Goal: Browse casually: Explore the website without a specific task or goal

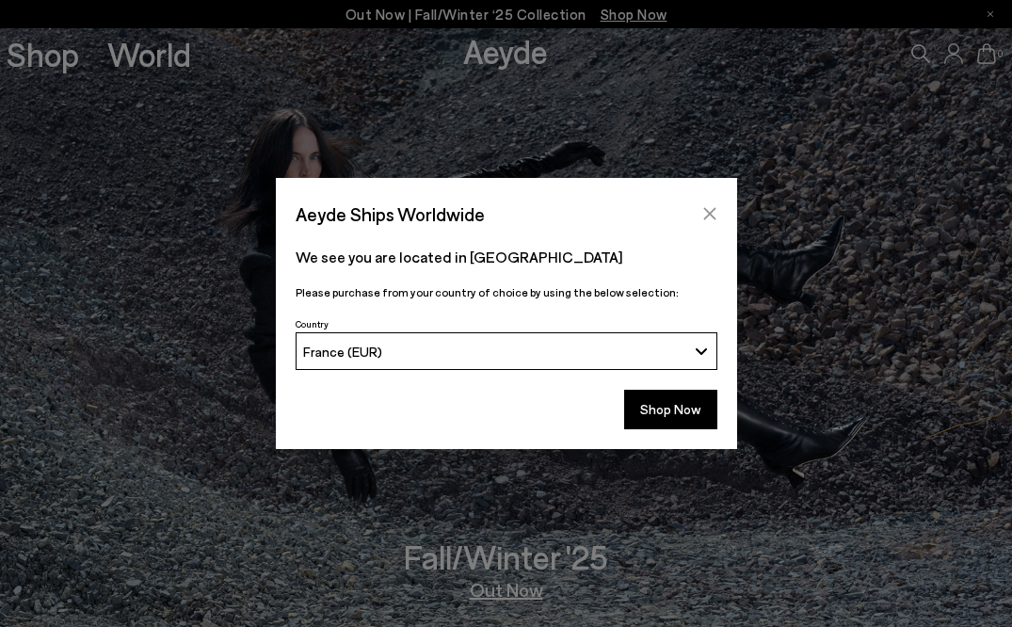
click at [708, 212] on icon "Close" at bounding box center [709, 214] width 12 height 12
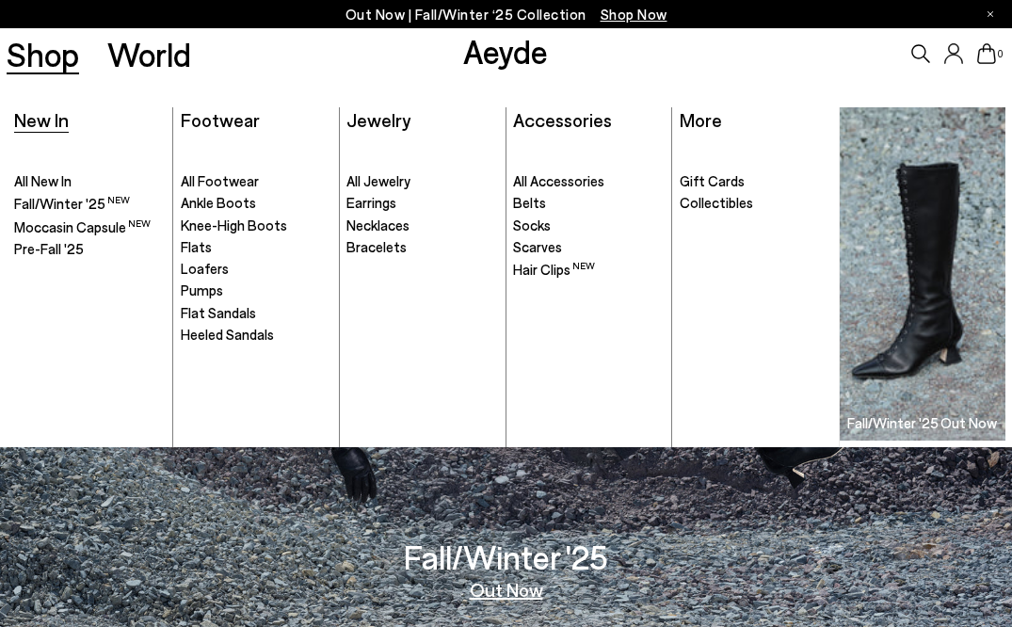
click at [56, 117] on span "New In" at bounding box center [41, 119] width 55 height 23
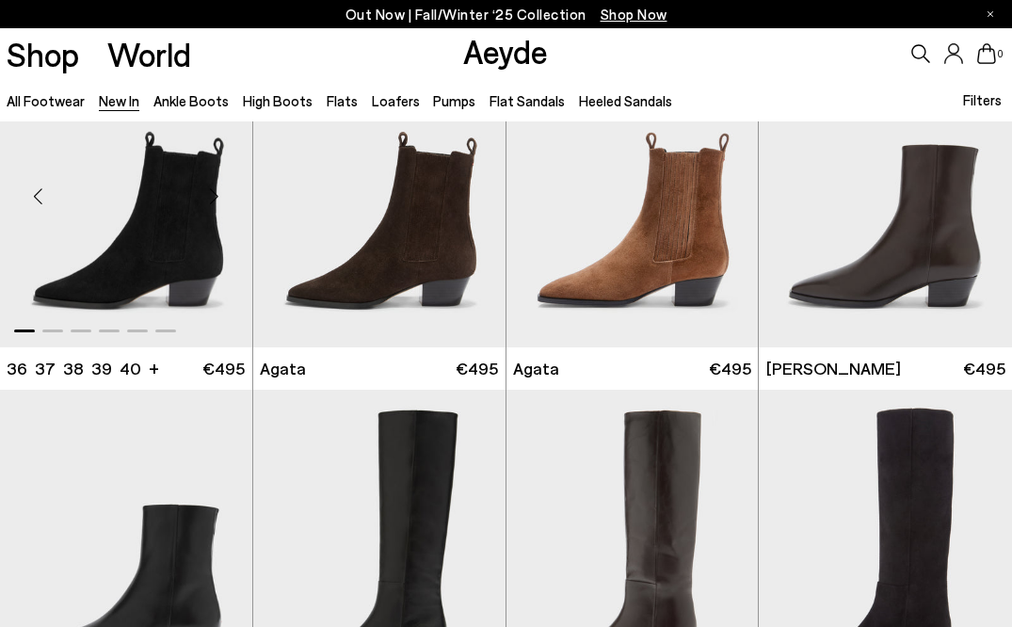
scroll to position [455, 0]
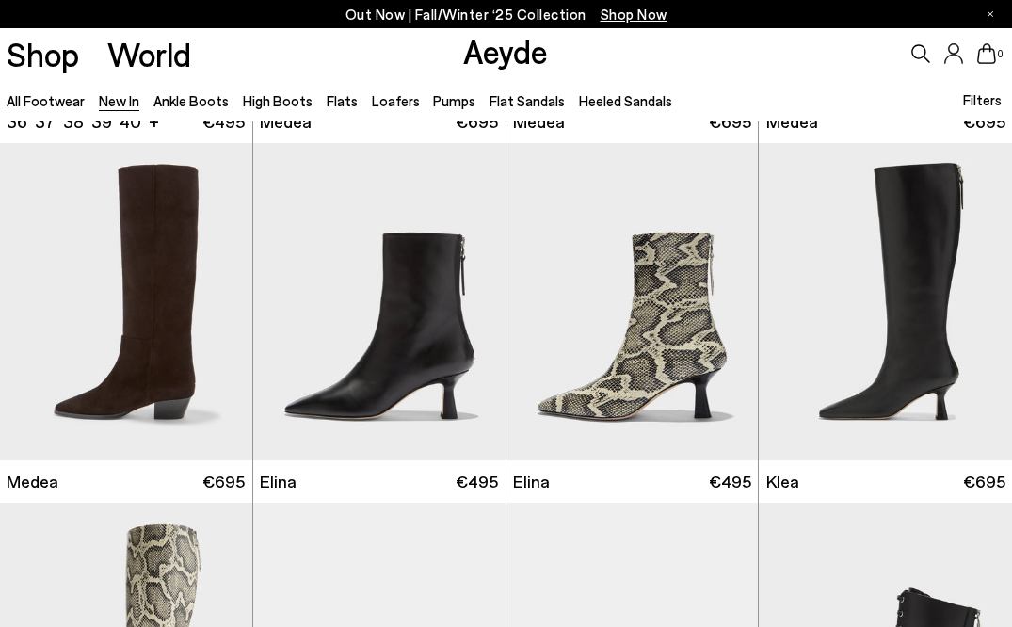
scroll to position [1060, 0]
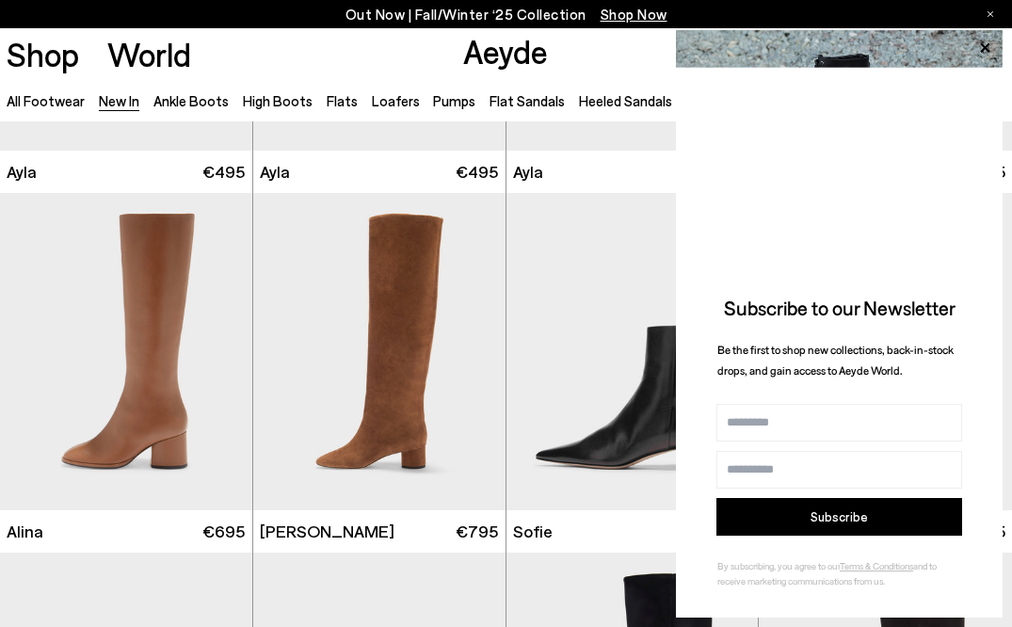
scroll to position [4246, 0]
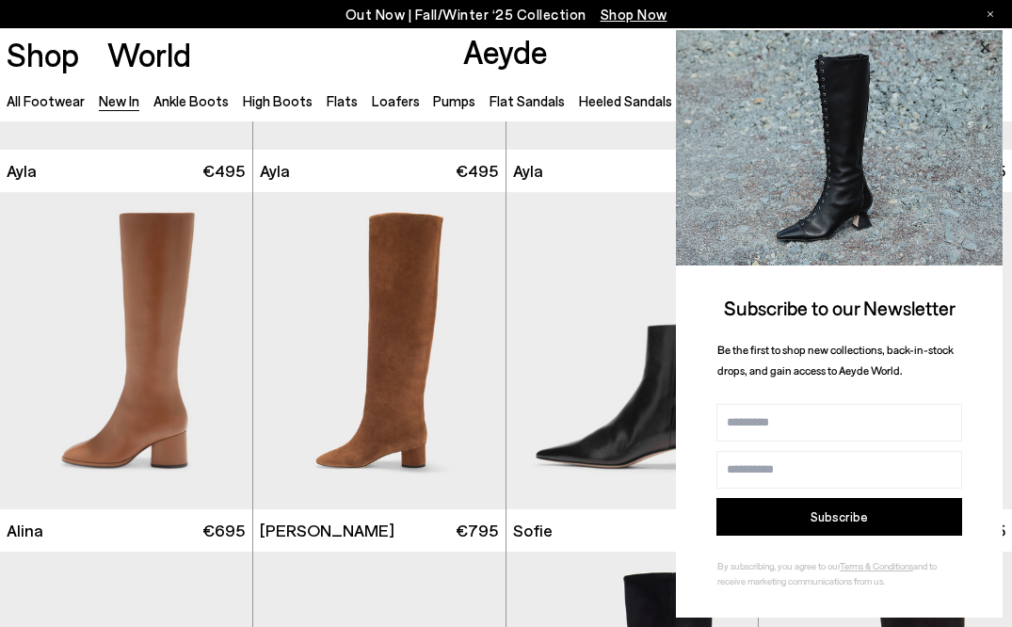
click at [984, 41] on icon at bounding box center [985, 48] width 24 height 24
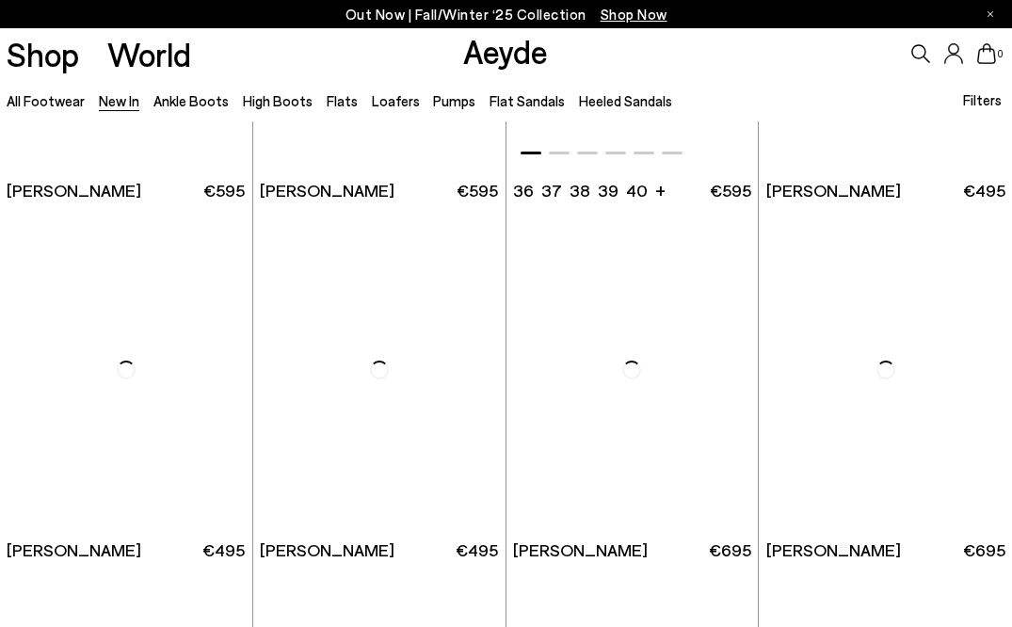
scroll to position [6029, 1]
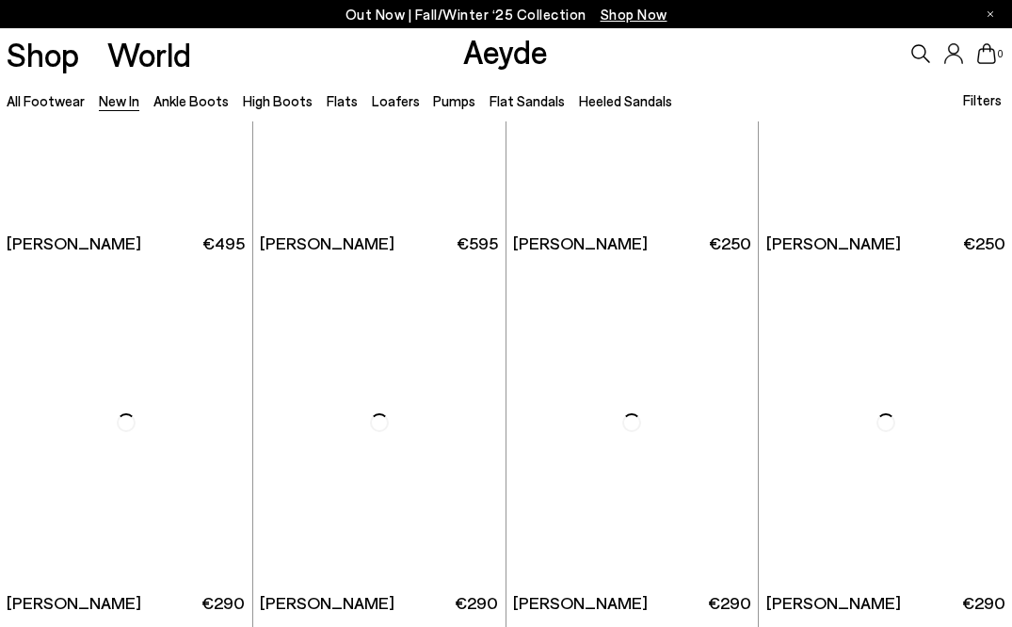
scroll to position [8889, 1]
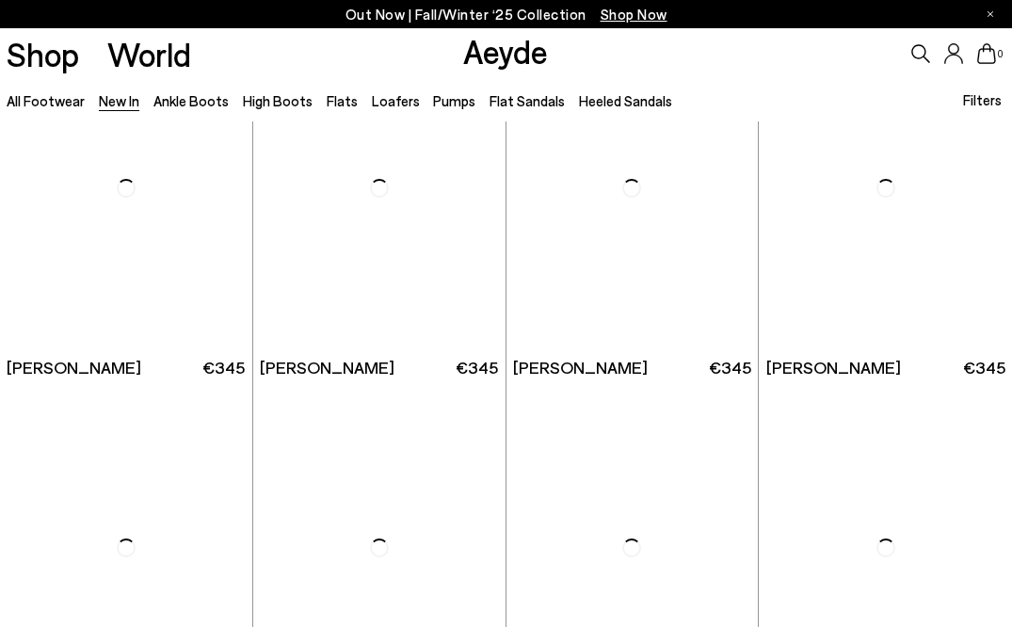
scroll to position [13413, 0]
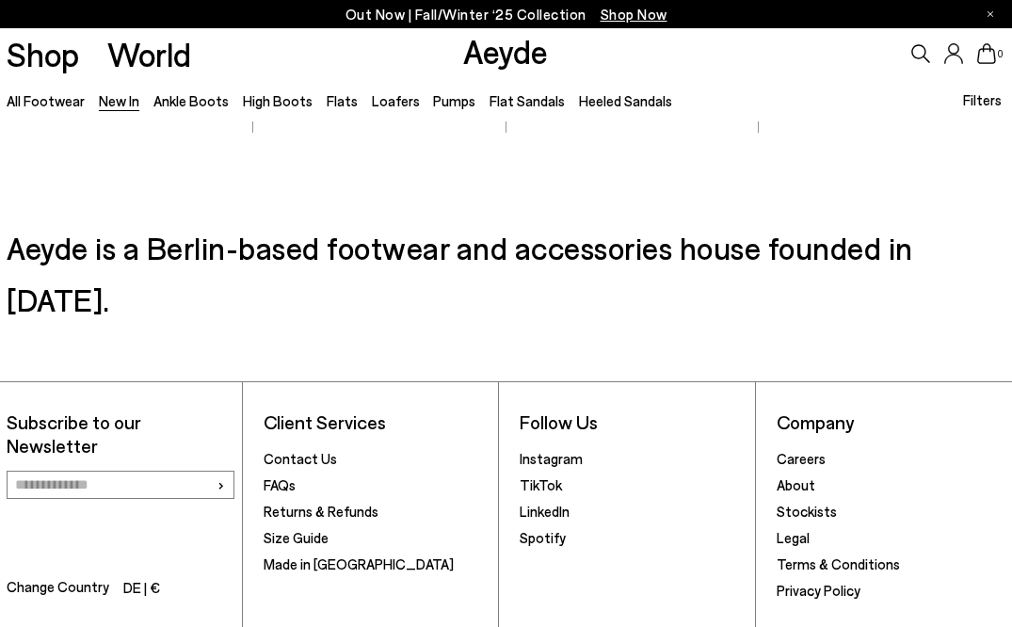
scroll to position [15428, 0]
